Goal: Find specific page/section: Find specific page/section

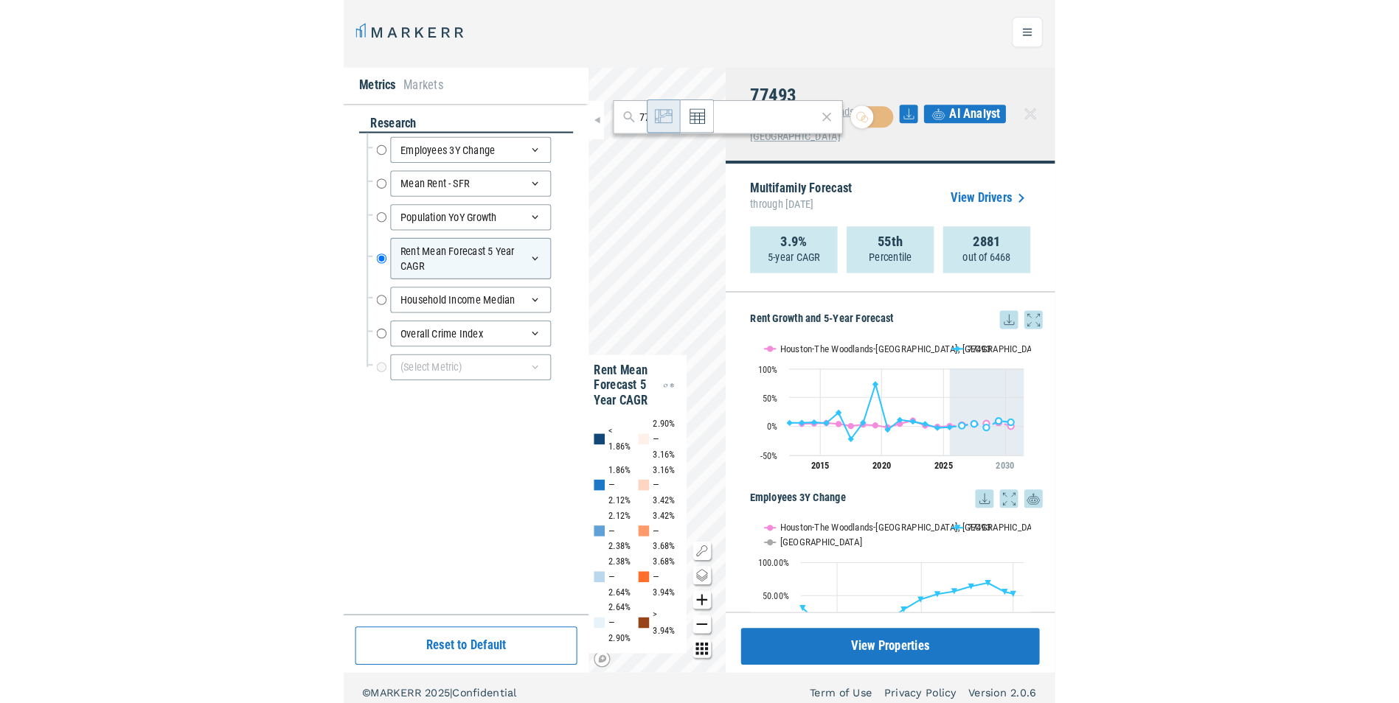
scroll to position [9, 0]
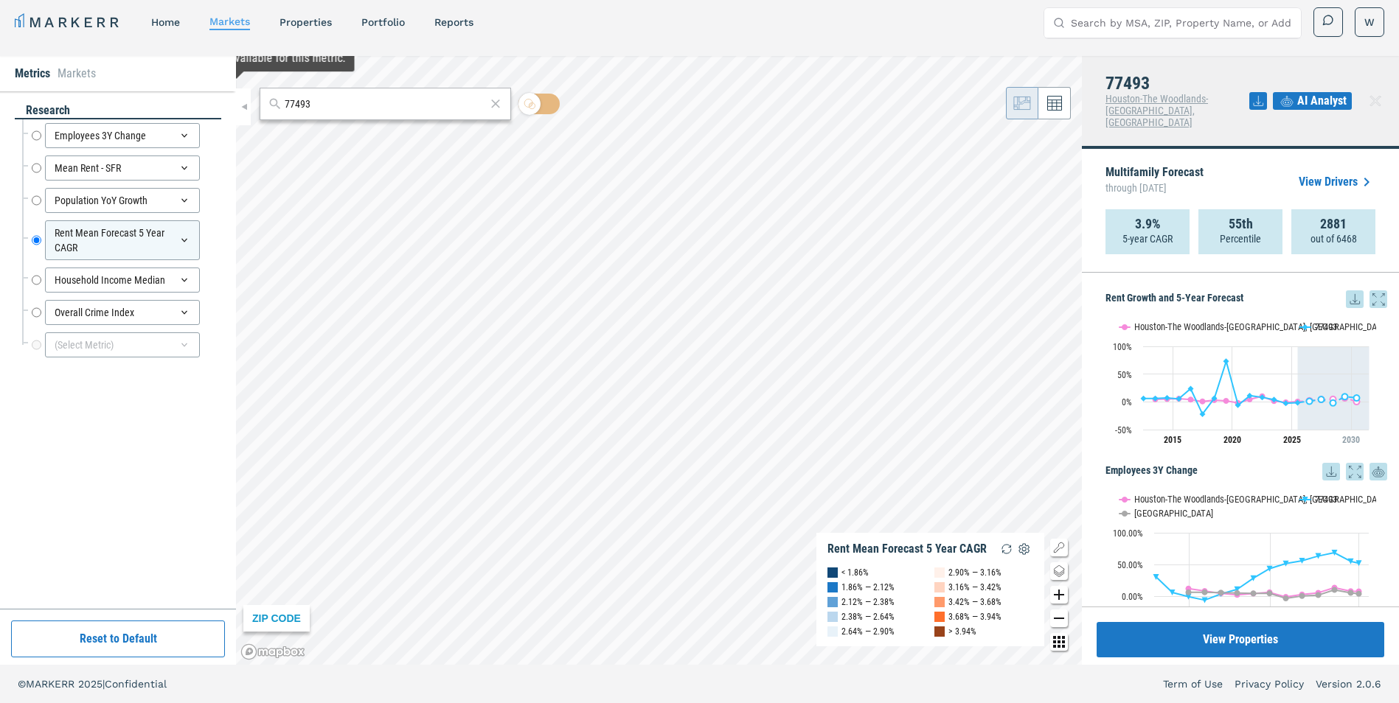
click at [338, 113] on div "77493" at bounding box center [385, 104] width 251 height 32
click at [338, 108] on input "77493" at bounding box center [385, 104] width 201 height 15
click at [338, 136] on div "[GEOGRAPHIC_DATA], [US_STATE]" at bounding box center [342, 136] width 142 height 15
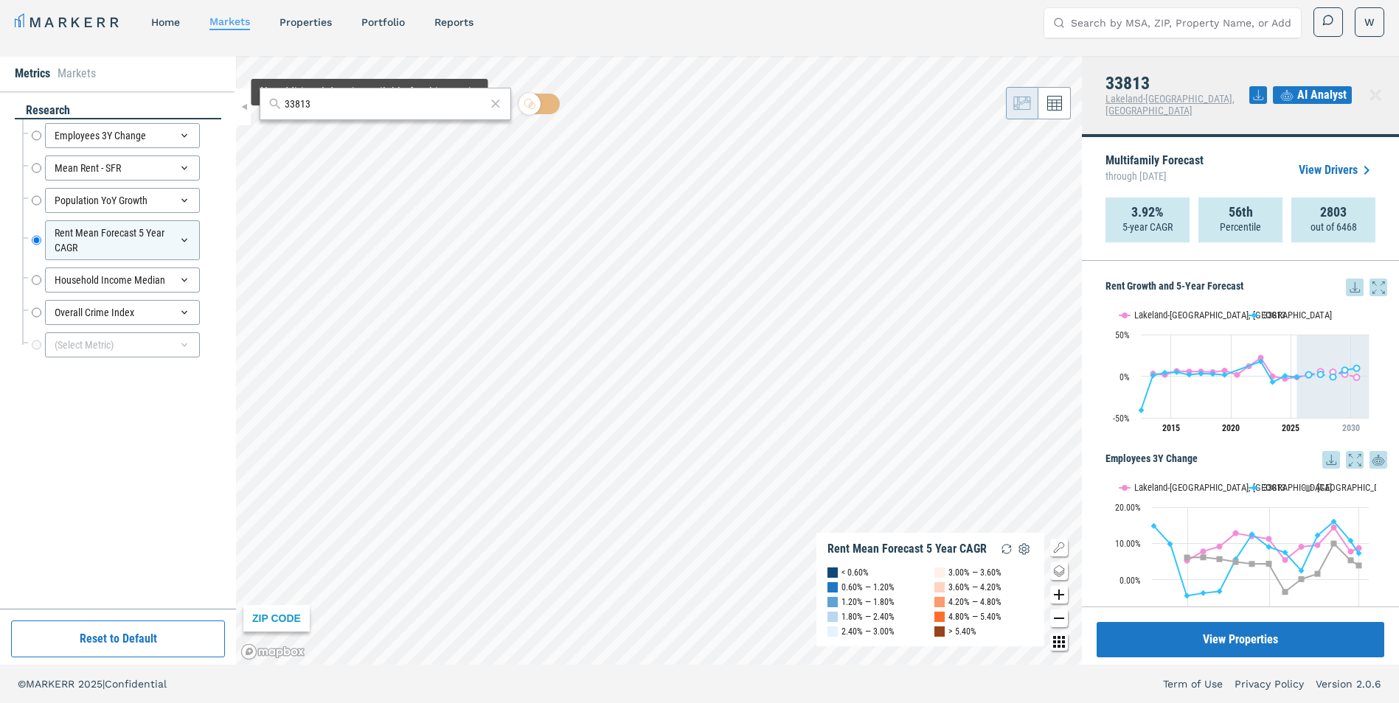
click at [369, 117] on div "33813" at bounding box center [385, 104] width 251 height 32
click at [367, 100] on input "33813" at bounding box center [385, 104] width 201 height 15
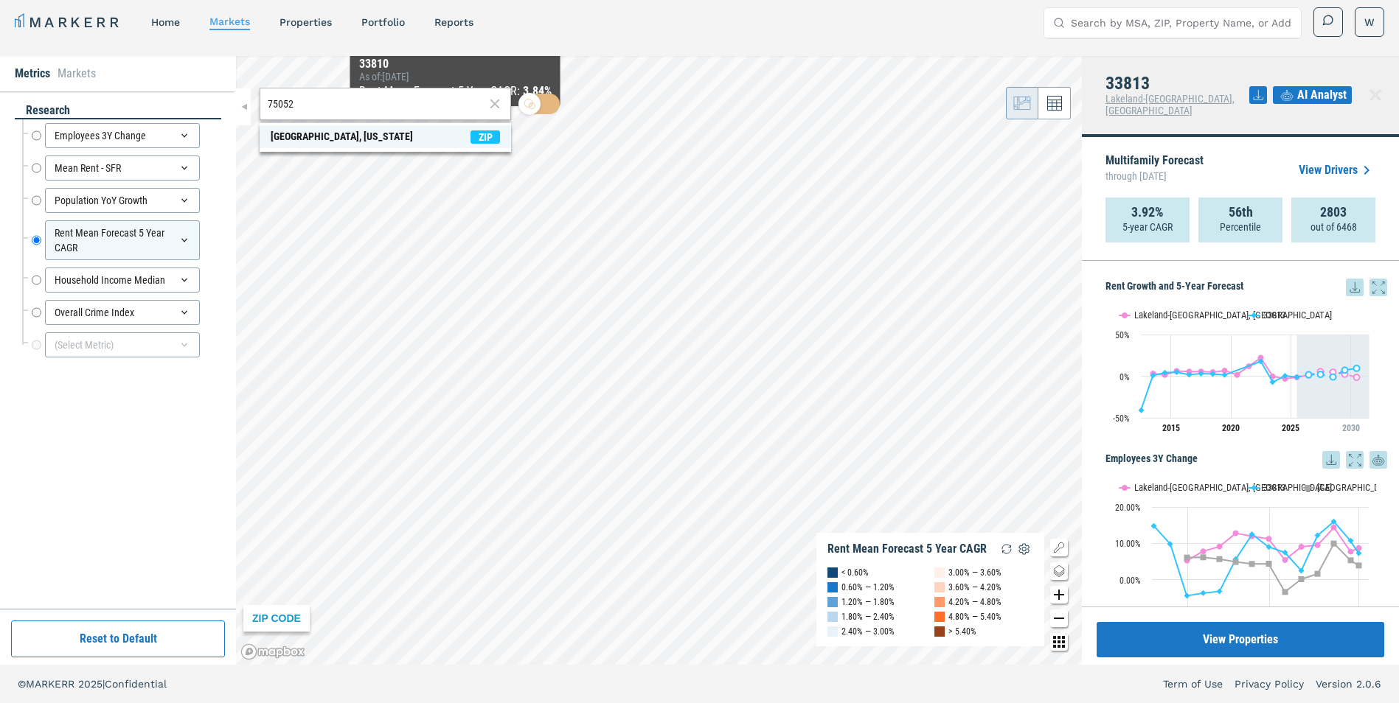
type input "75052"
click at [413, 139] on span "[GEOGRAPHIC_DATA], [US_STATE] ZIP" at bounding box center [385, 136] width 251 height 23
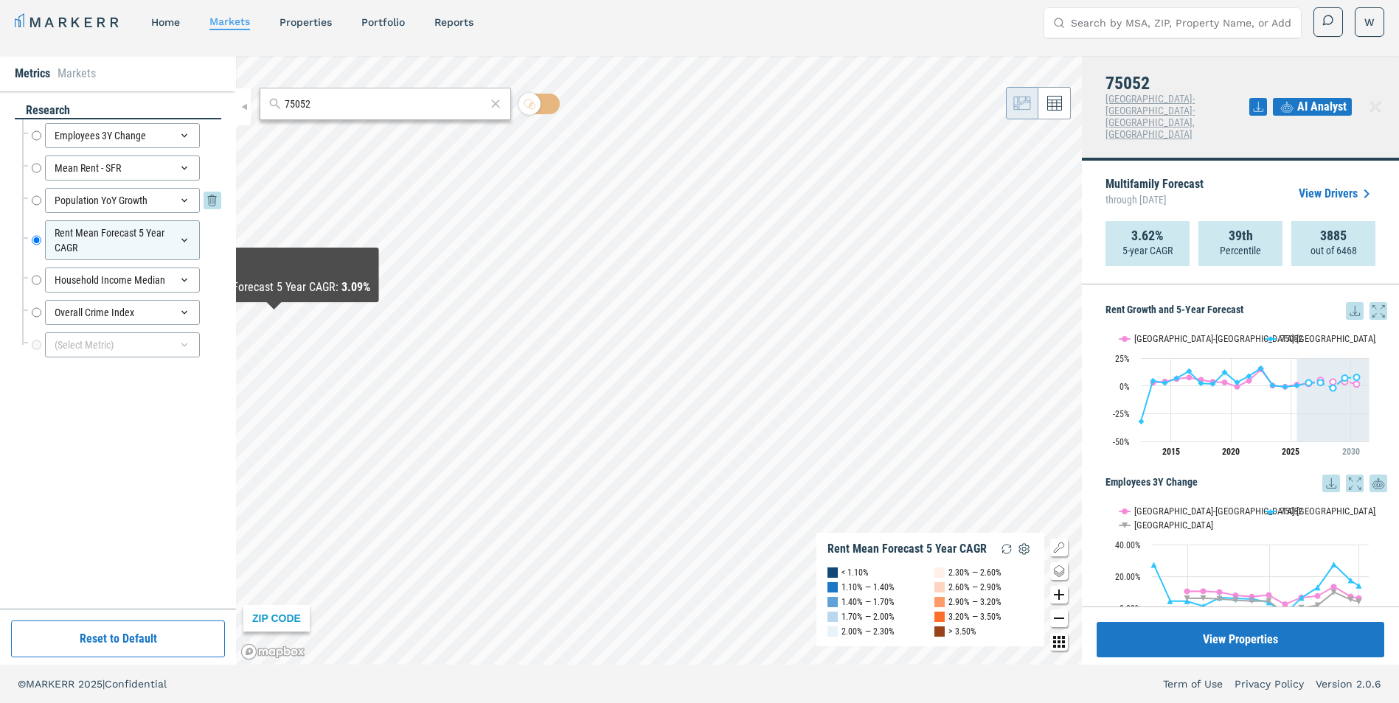
click at [33, 200] on input "Population YoY Growth" at bounding box center [37, 200] width 10 height 25
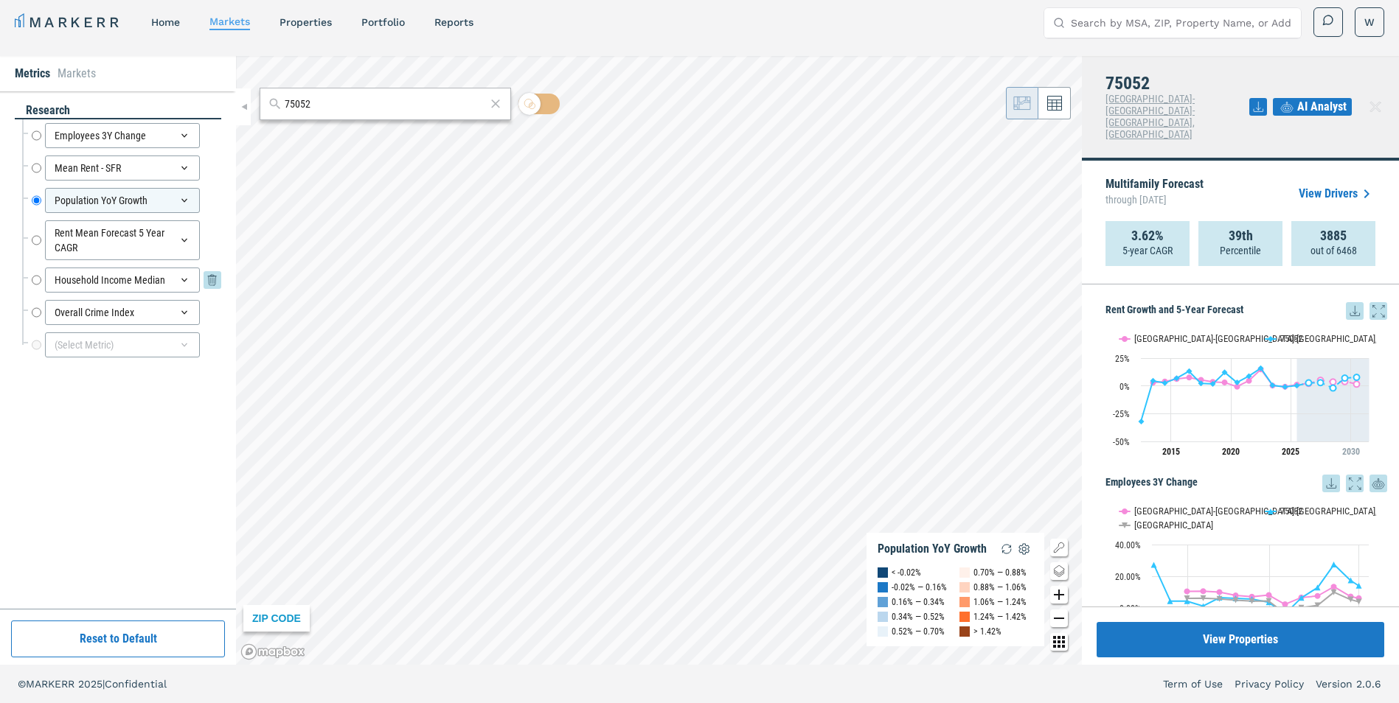
click at [38, 282] on input "Household Income Median" at bounding box center [37, 280] width 10 height 25
radio input "false"
radio input "true"
